Goal: Check status: Check status

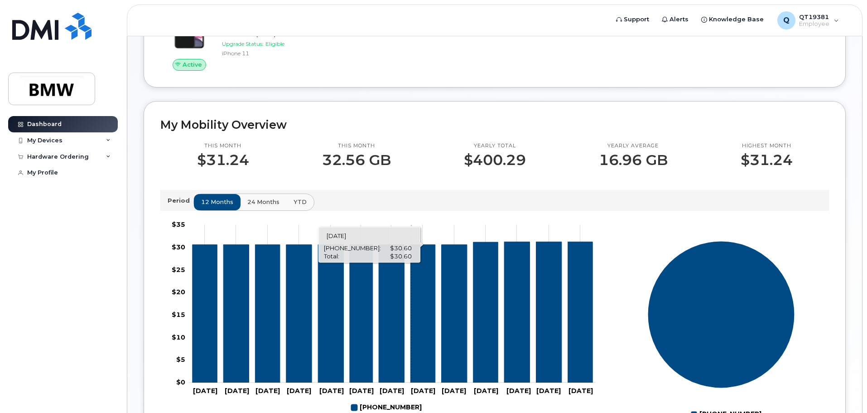
scroll to position [181, 0]
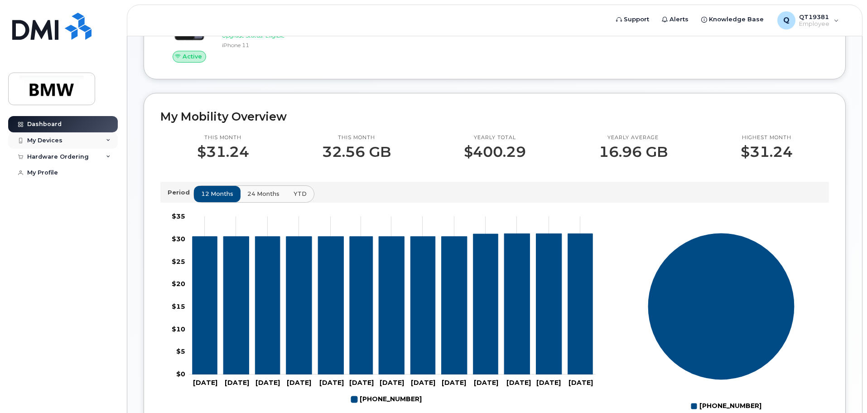
click at [111, 140] on div "My Devices" at bounding box center [63, 140] width 110 height 16
click at [97, 159] on div "Hardware Ordering" at bounding box center [63, 157] width 110 height 16
click at [57, 176] on div "My Orders" at bounding box center [47, 173] width 33 height 8
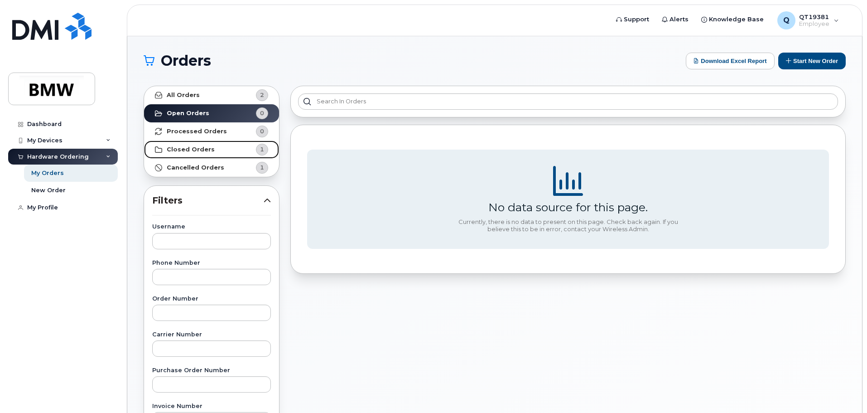
click at [193, 150] on strong "Closed Orders" at bounding box center [191, 149] width 48 height 7
